Goal: Browse casually: Explore the website without a specific task or goal

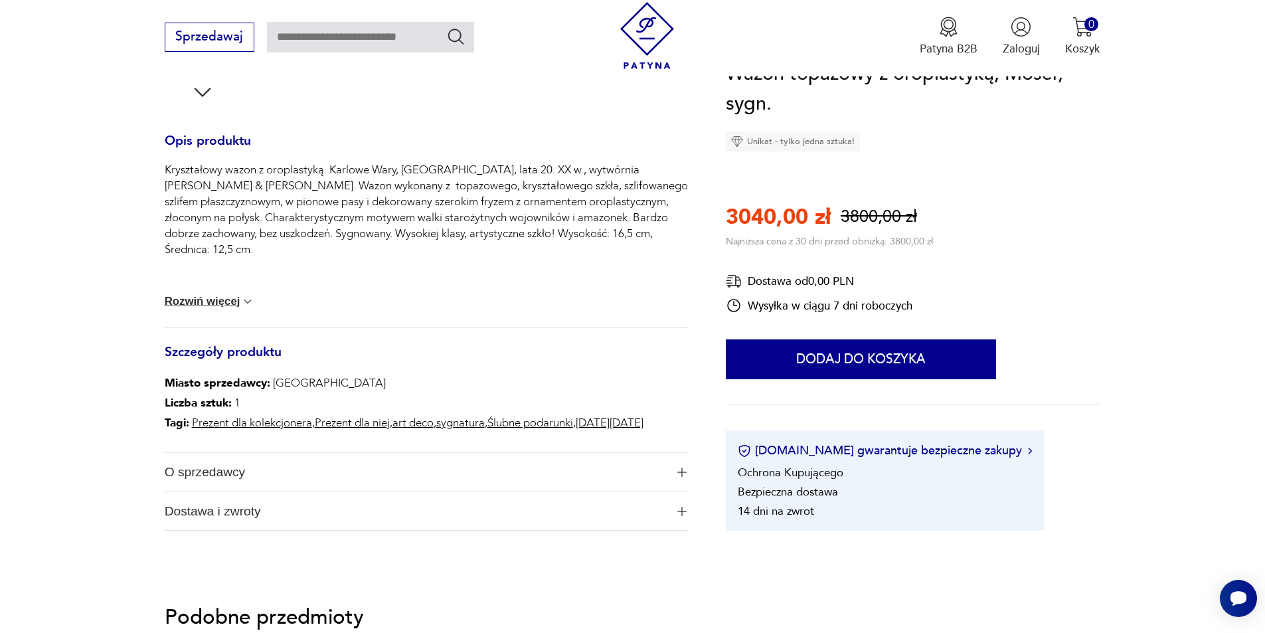
scroll to position [332, 0]
